Goal: Find specific page/section: Find specific page/section

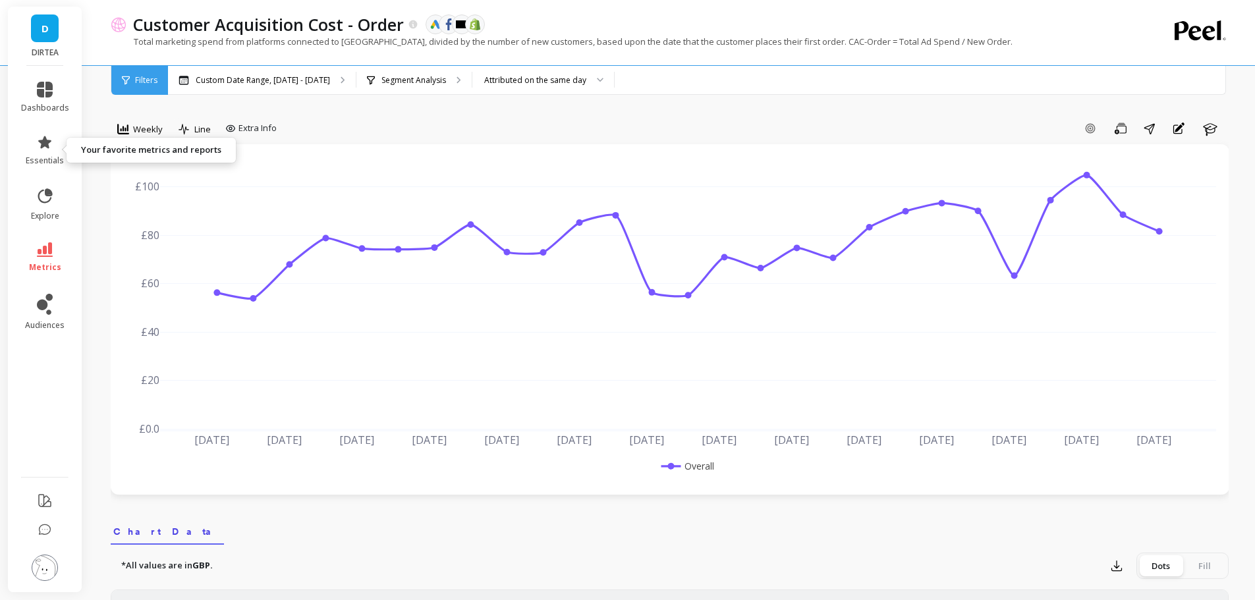
click at [45, 151] on link "essentials" at bounding box center [45, 150] width 48 height 32
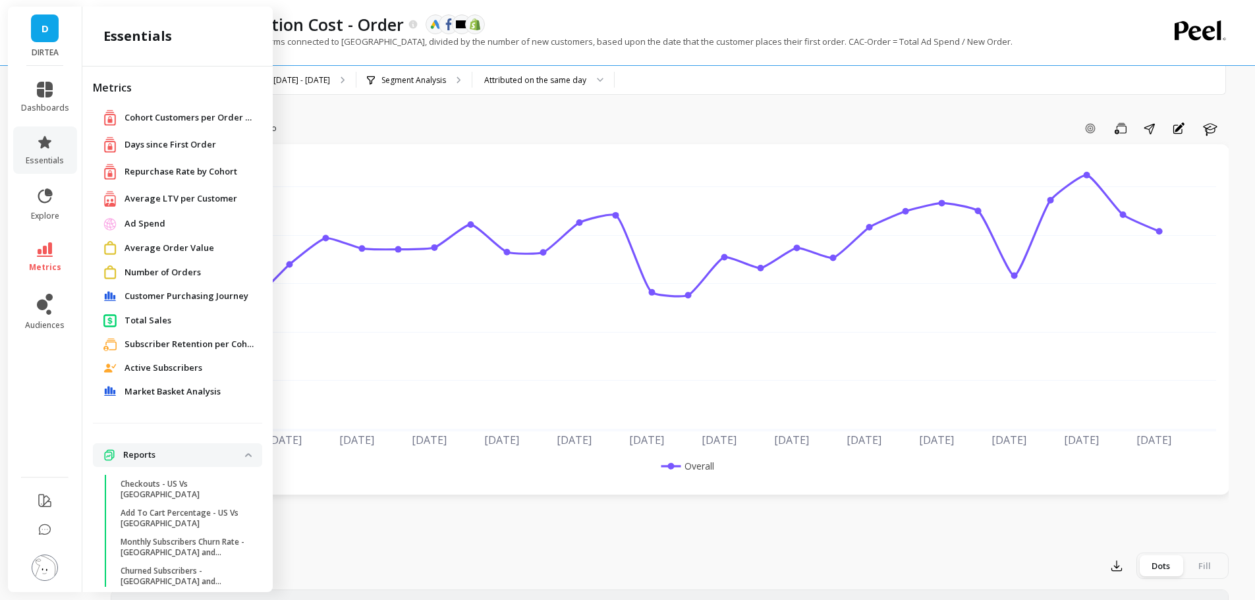
scroll to position [59, 0]
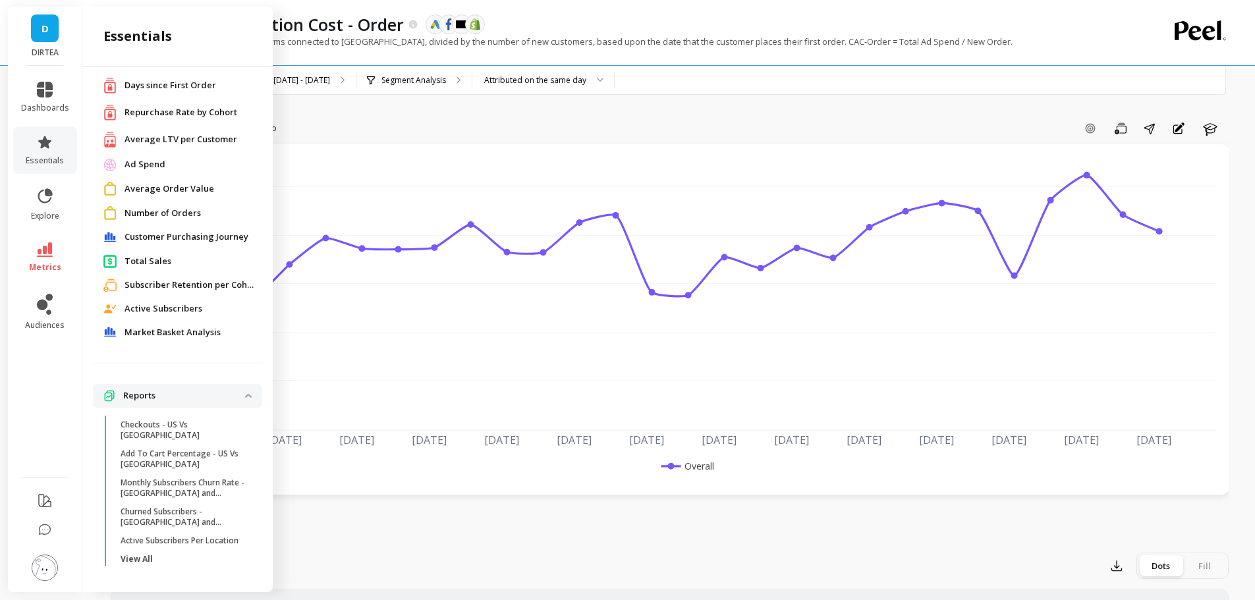
click at [137, 169] on span "Ad Spend" at bounding box center [144, 164] width 41 height 13
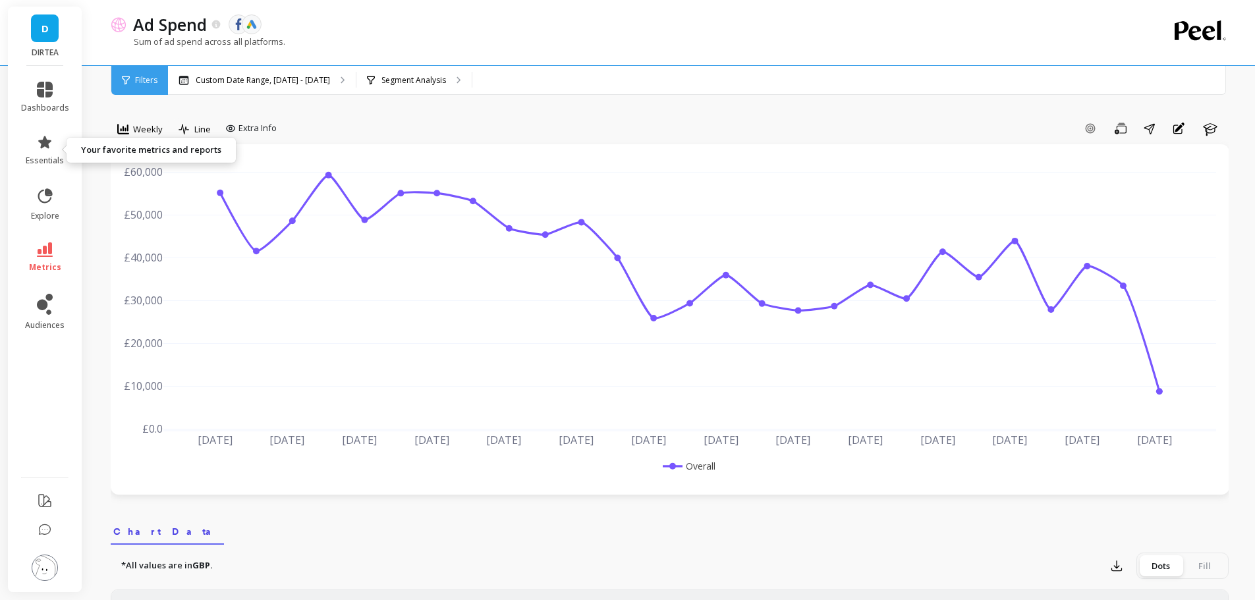
click at [48, 153] on link "essentials" at bounding box center [45, 150] width 48 height 32
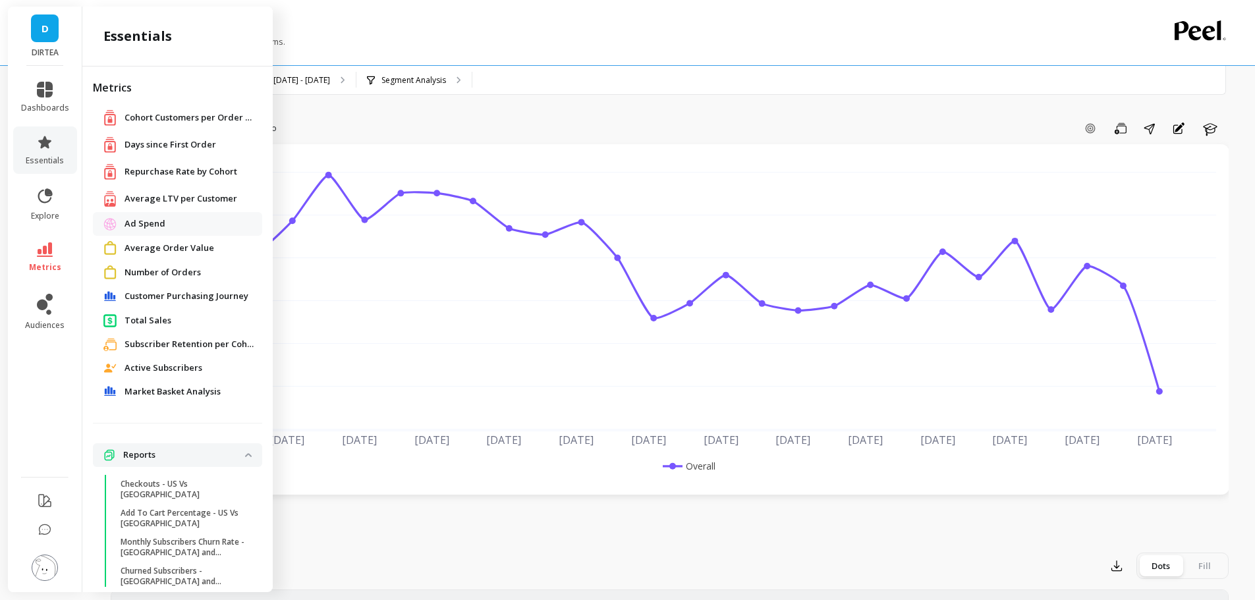
scroll to position [59, 0]
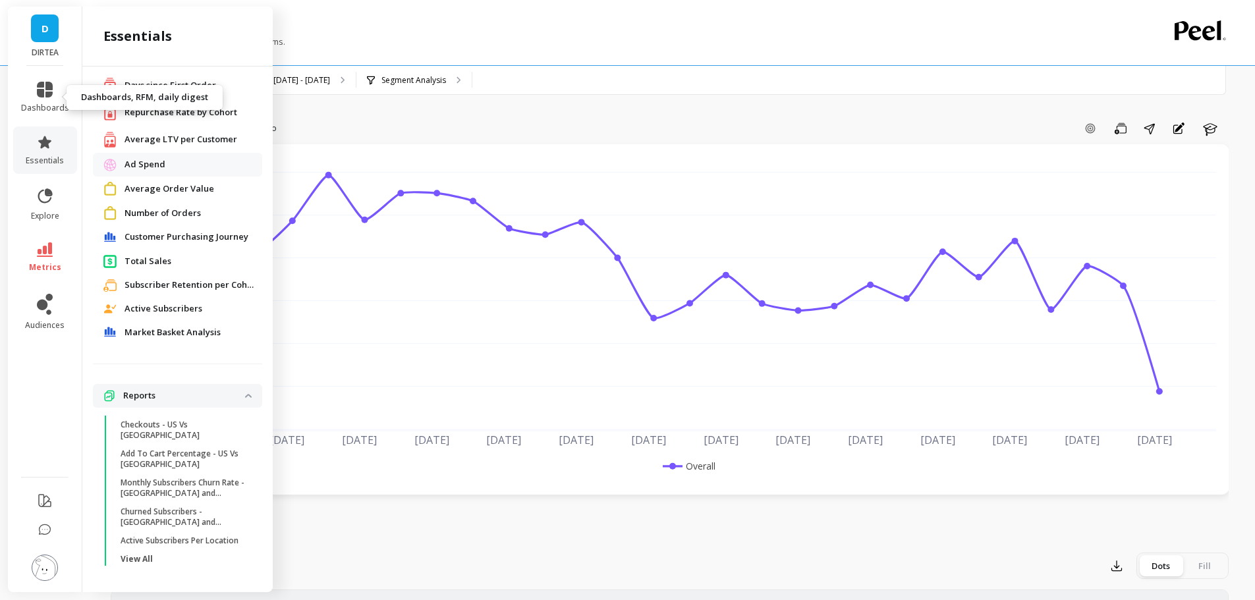
click at [45, 99] on link "dashboards" at bounding box center [45, 98] width 48 height 32
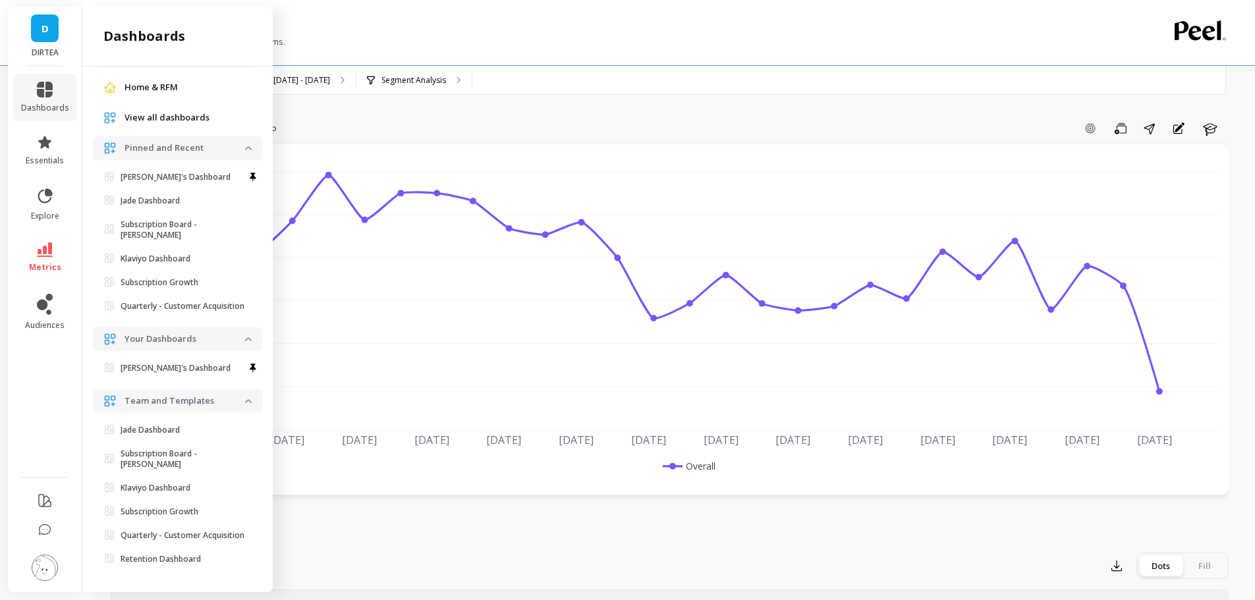
scroll to position [0, 0]
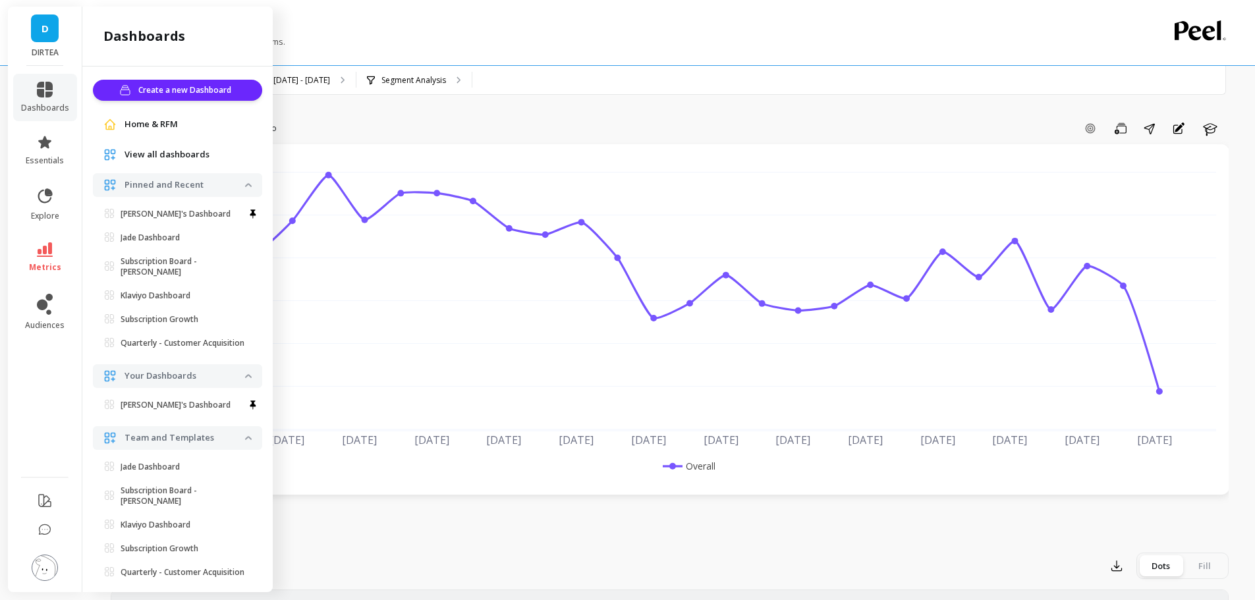
click at [167, 215] on p "[PERSON_NAME]'s Dashboard" at bounding box center [176, 214] width 110 height 11
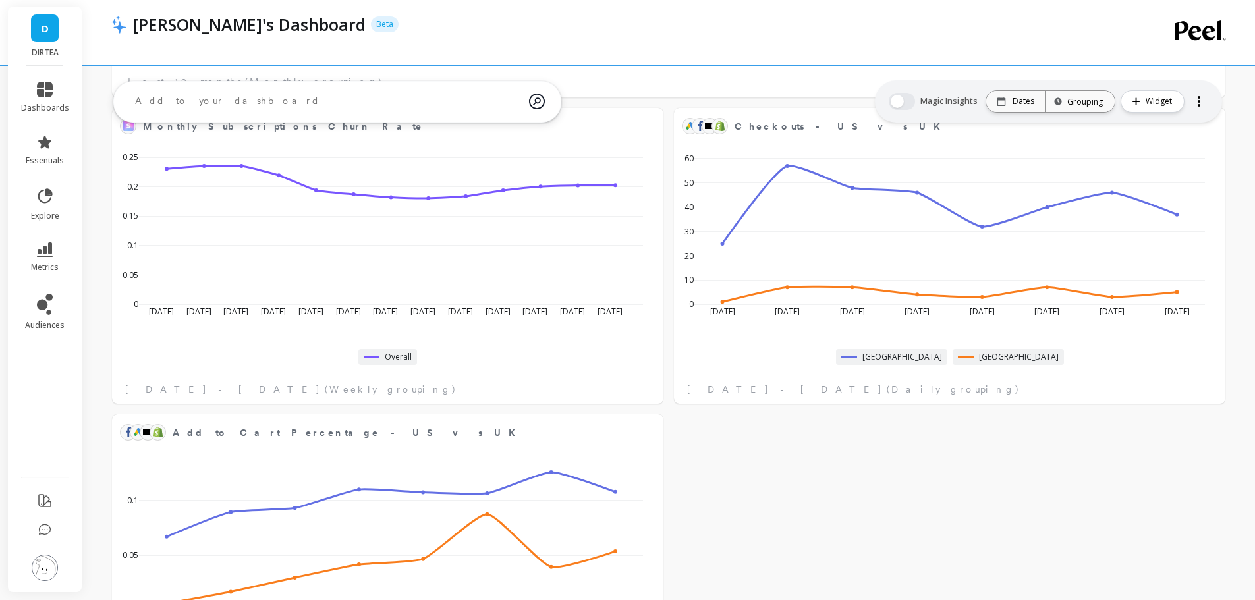
scroll to position [11, 11]
